Goal: Task Accomplishment & Management: Manage account settings

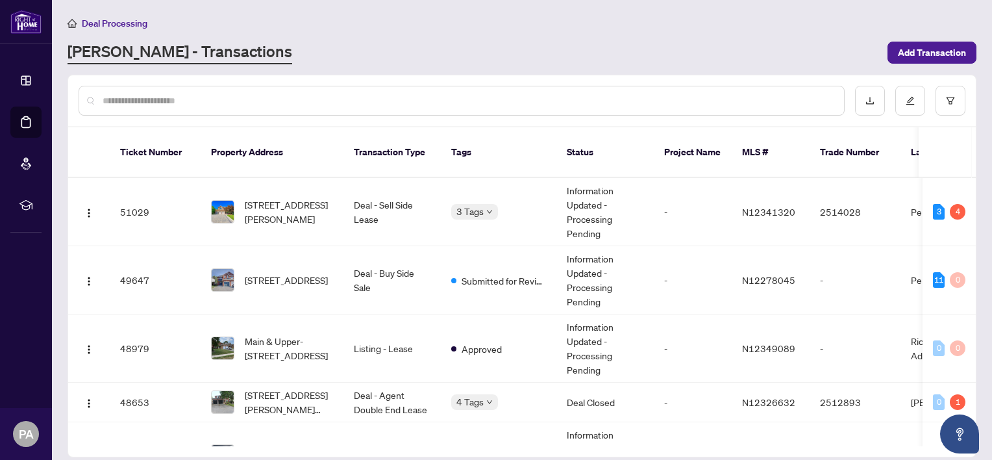
scroll to position [532, 0]
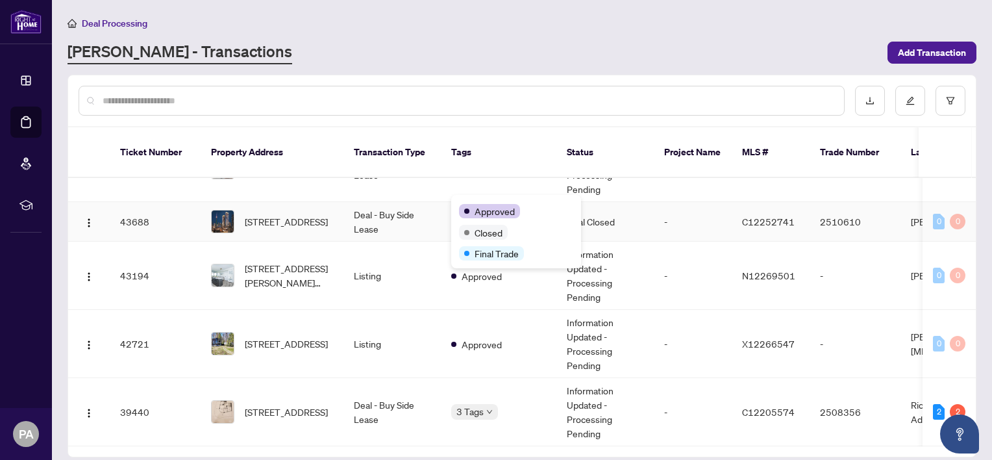
click at [486, 204] on span "Approved" at bounding box center [495, 211] width 40 height 14
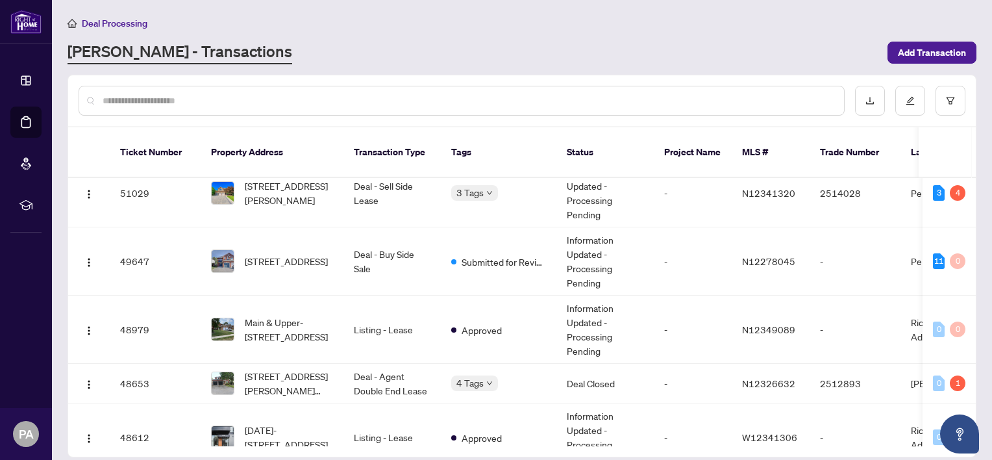
scroll to position [18, 0]
click at [490, 186] on td "3 Tags" at bounding box center [499, 194] width 116 height 68
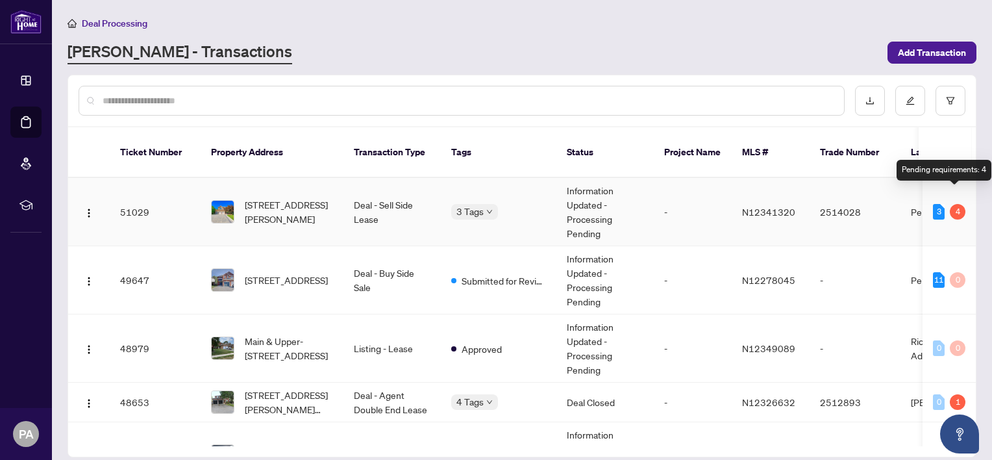
click at [950, 204] on div "4" at bounding box center [958, 212] width 16 height 16
click at [338, 190] on td "[STREET_ADDRESS][PERSON_NAME]" at bounding box center [272, 212] width 143 height 68
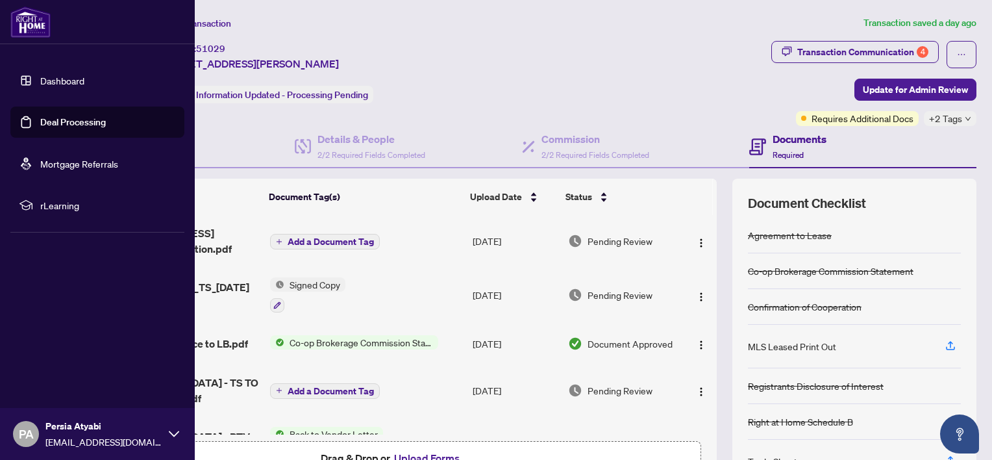
click at [60, 77] on link "Dashboard" at bounding box center [62, 81] width 44 height 12
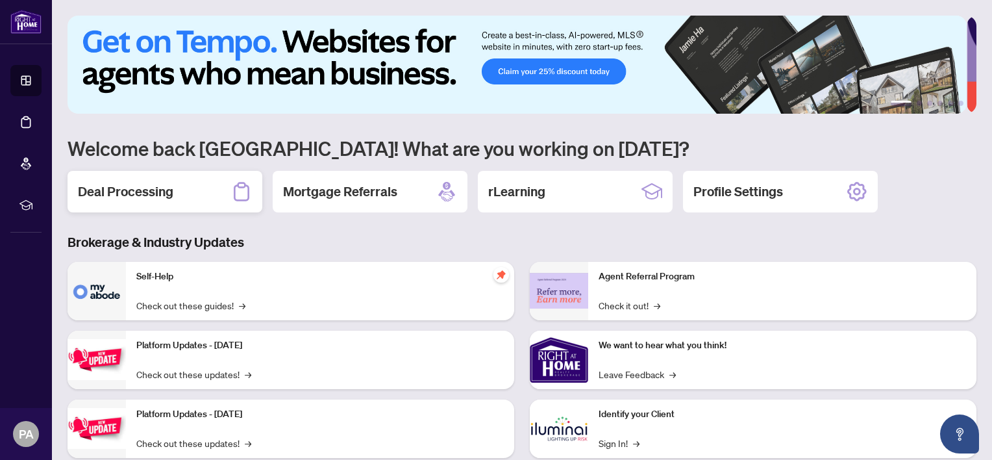
click at [123, 189] on h2 "Deal Processing" at bounding box center [125, 191] width 95 height 18
